Goal: Transaction & Acquisition: Purchase product/service

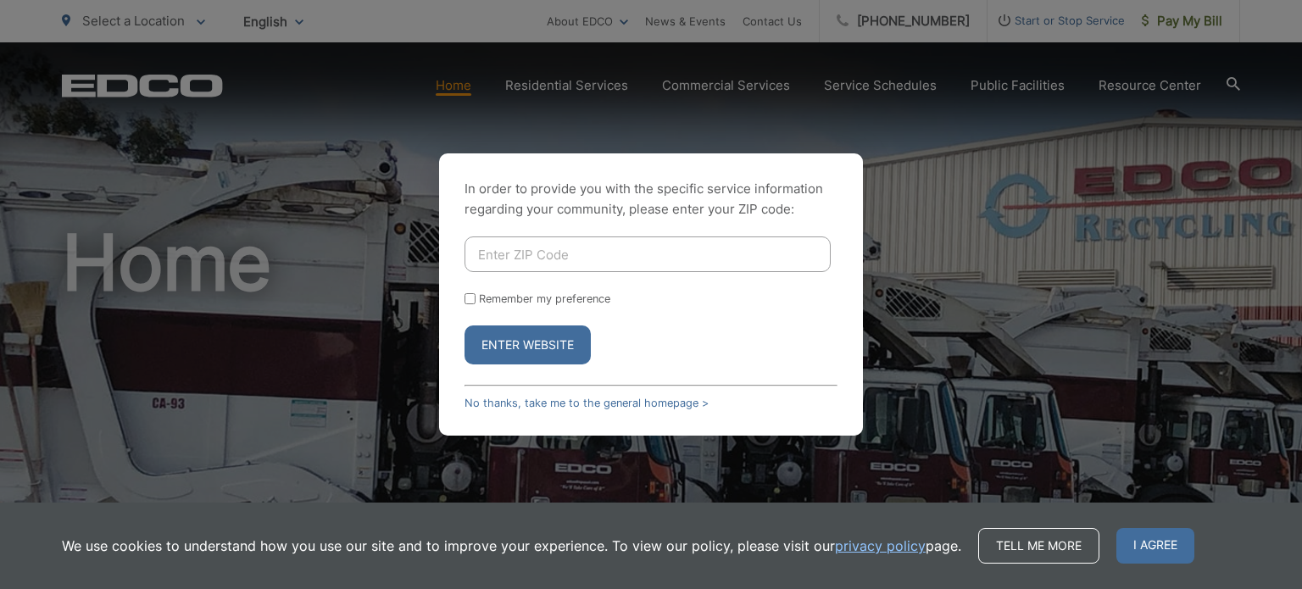
click at [527, 251] on input "Enter ZIP Code" at bounding box center [647, 254] width 366 height 36
type input "92026"
click at [525, 340] on button "Enter Website" at bounding box center [527, 344] width 126 height 39
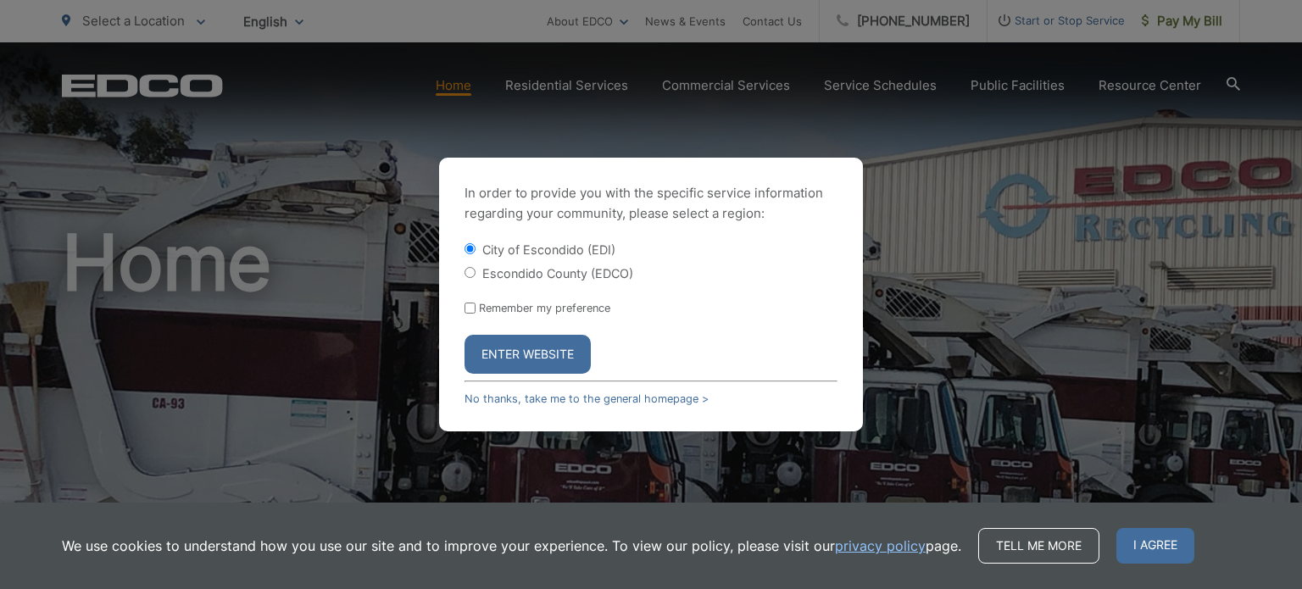
click at [472, 267] on input "Escondido County (EDCO)" at bounding box center [469, 272] width 11 height 11
radio input "true"
click at [503, 356] on button "Enter Website" at bounding box center [527, 354] width 126 height 39
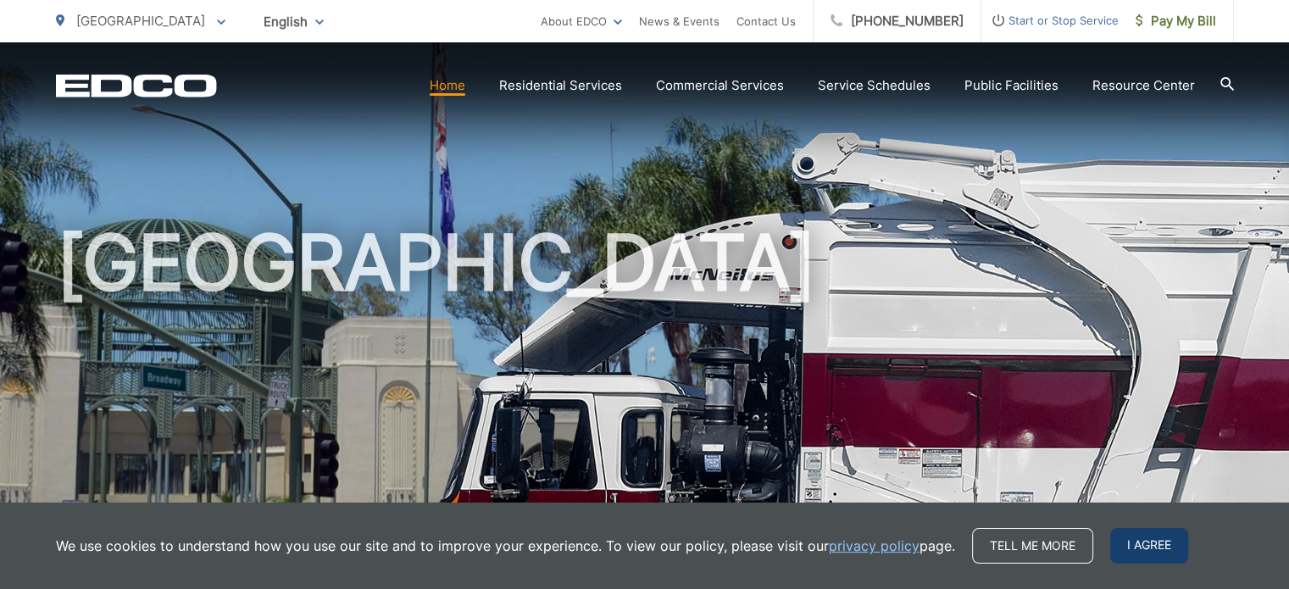
click at [1139, 540] on span "I agree" at bounding box center [1149, 546] width 78 height 36
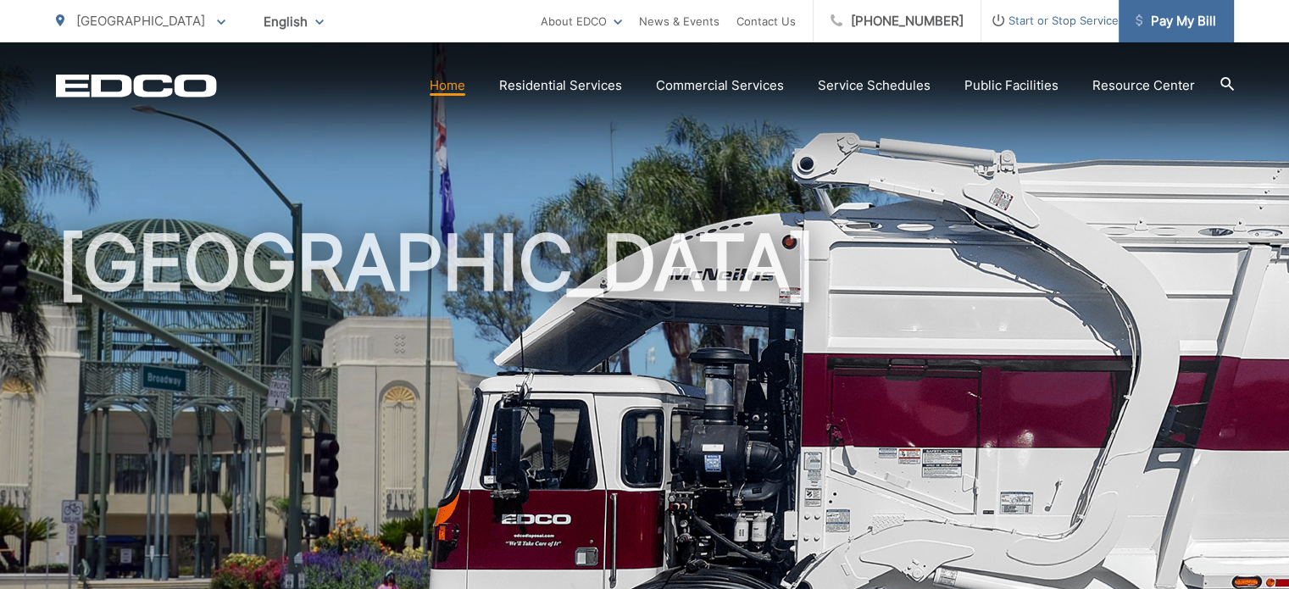
click at [1165, 30] on span "Pay My Bill" at bounding box center [1176, 21] width 81 height 20
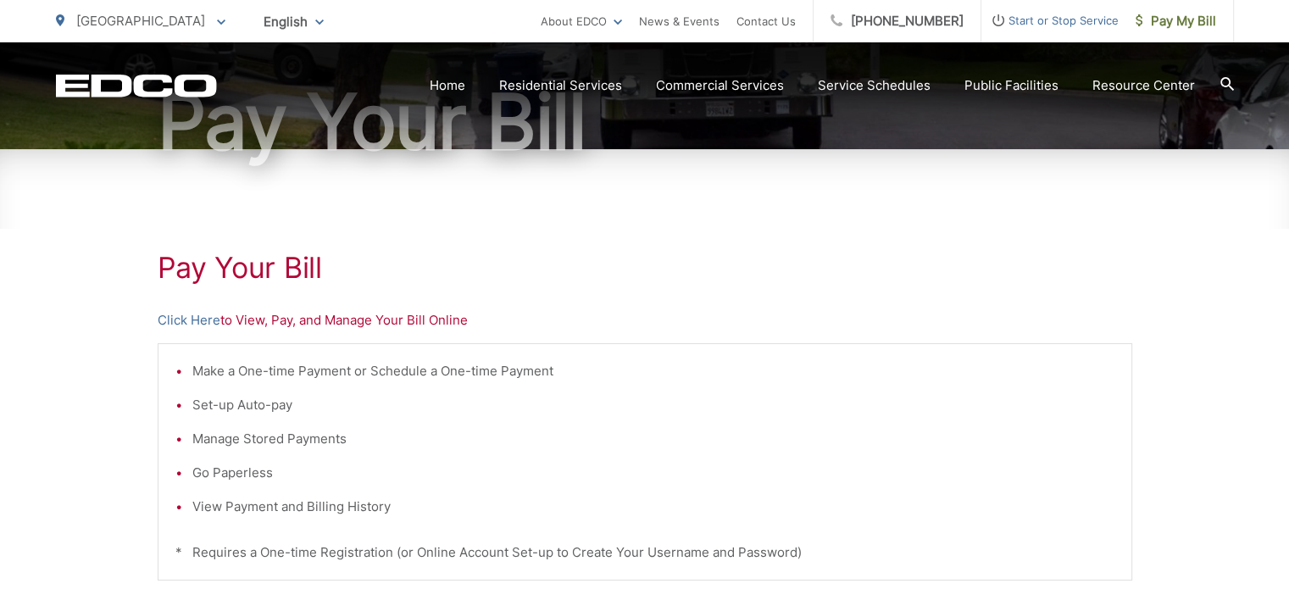
scroll to position [190, 0]
click at [347, 319] on p "Click Here to View, Pay, and Manage Your Bill Online" at bounding box center [645, 320] width 975 height 20
click at [291, 325] on p "Click Here to View, Pay, and Manage Your Bill Online" at bounding box center [645, 320] width 975 height 20
click at [200, 321] on link "Click Here" at bounding box center [189, 320] width 63 height 20
